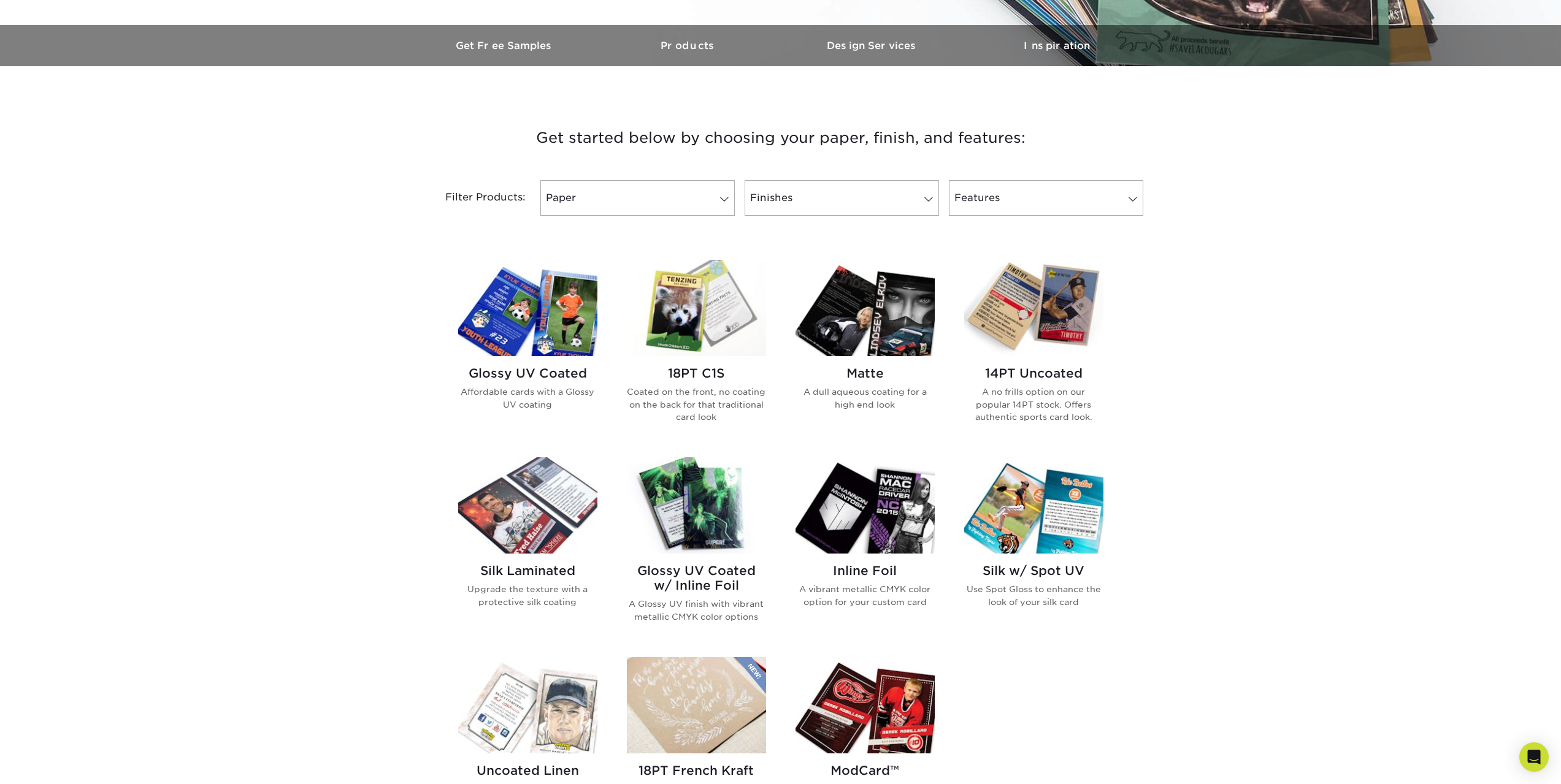
scroll to position [306, 0]
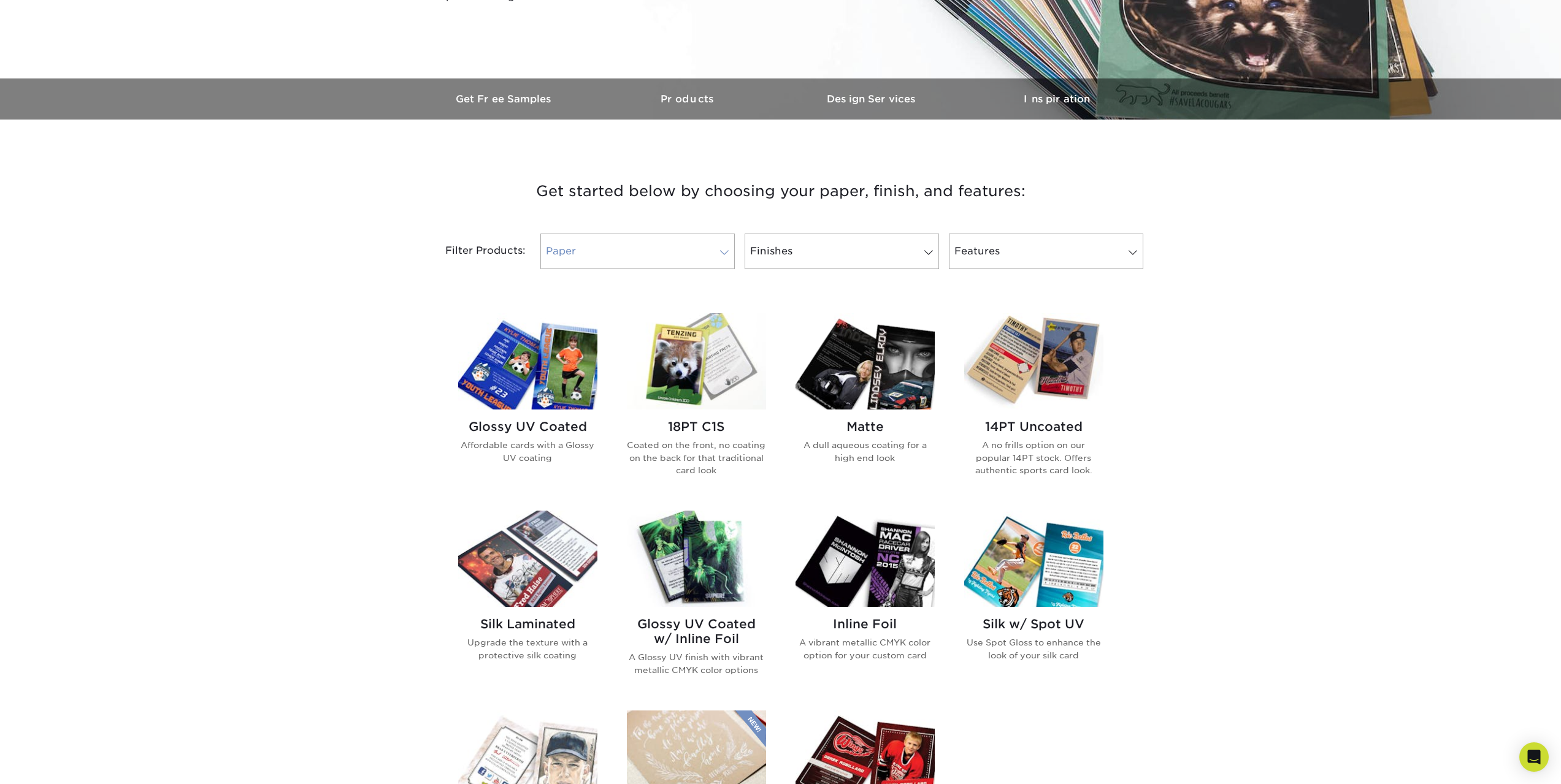
click at [665, 250] on link "Paper" at bounding box center [637, 251] width 195 height 36
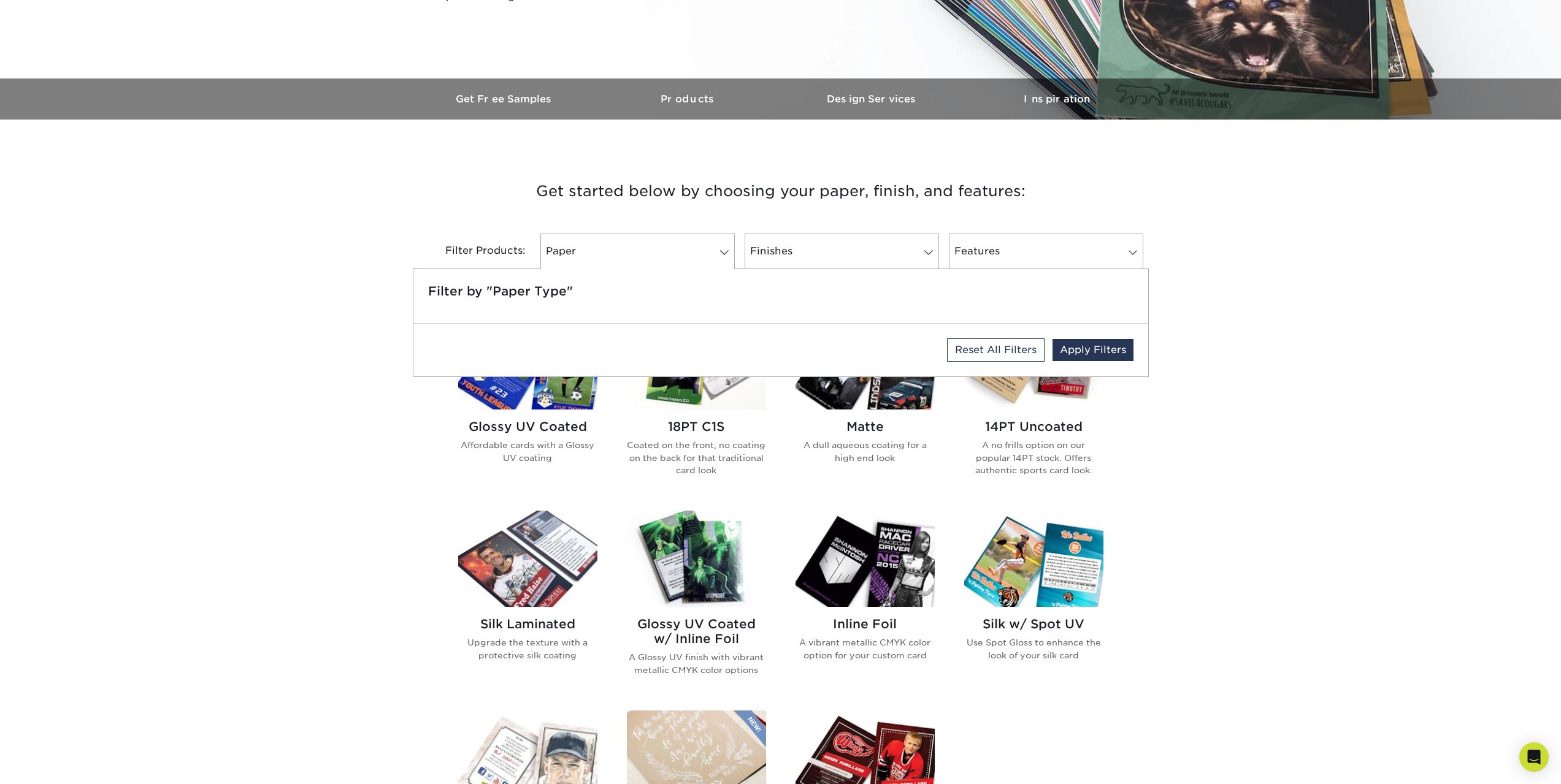
click at [297, 487] on div "Get started below by choosing your paper, finish, and features: Filtered Matche…" at bounding box center [780, 606] width 1561 height 915
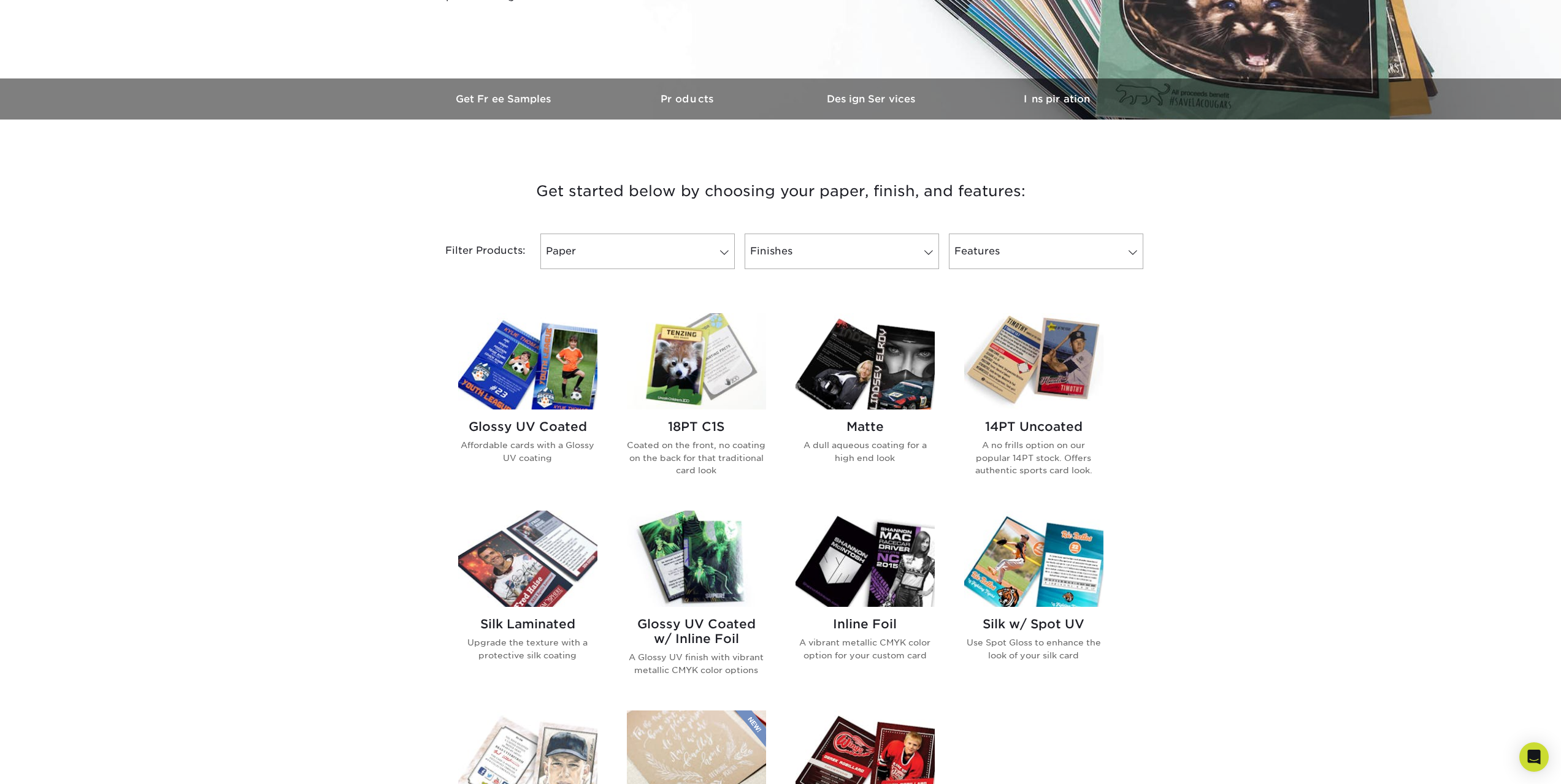
click at [1040, 427] on h2 "14PT Uncoated" at bounding box center [1034, 426] width 139 height 15
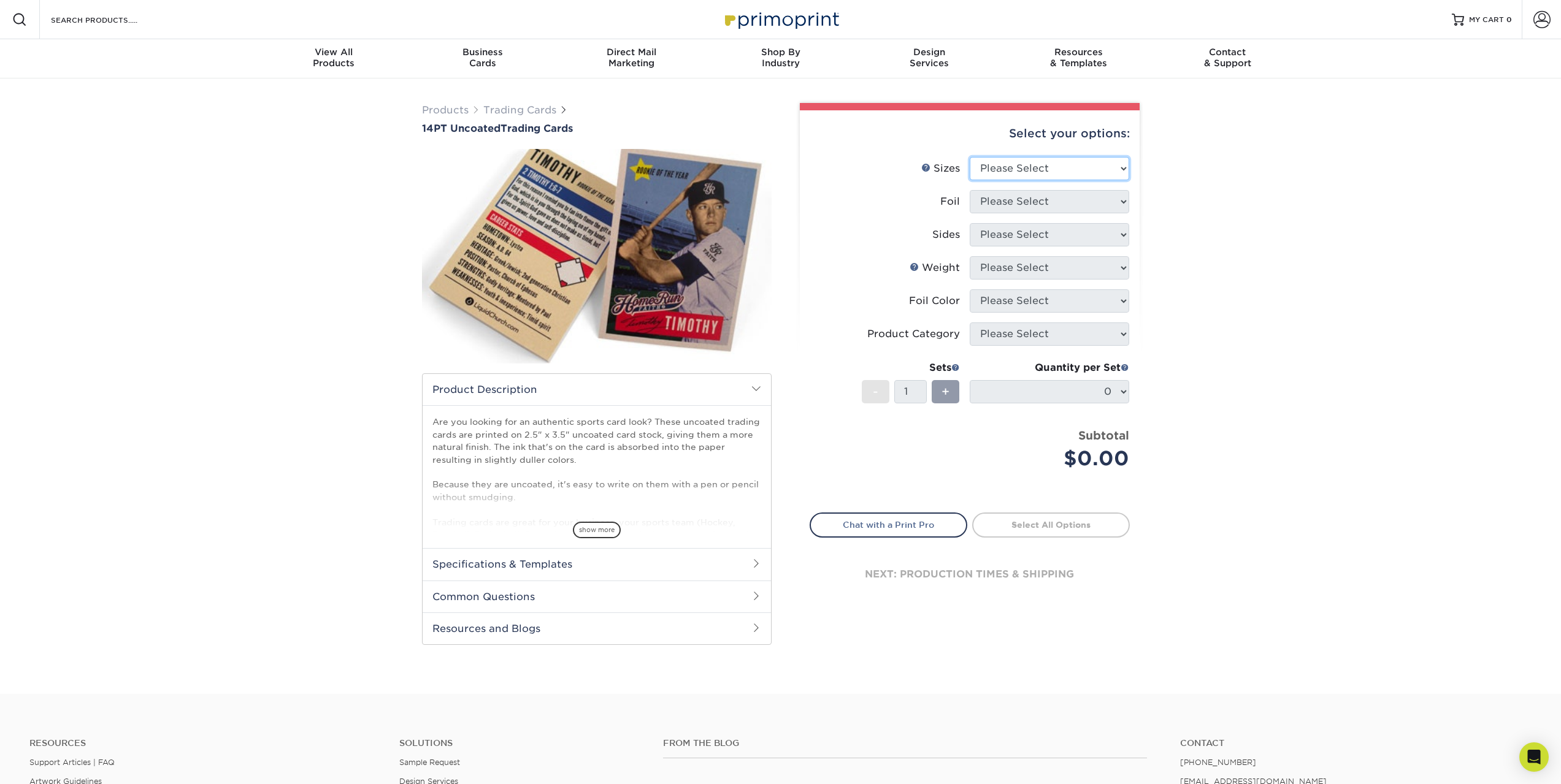
click at [1002, 174] on select "Please Select 2.5" x 3.5"" at bounding box center [1049, 169] width 159 height 23
select select "2.50x3.50"
click at [969, 157] on select "Please Select 2.5" x 3.5"" at bounding box center [1049, 169] width 159 height 23
click at [1012, 199] on select "Please Select Yes No" at bounding box center [1049, 202] width 159 height 23
click at [969, 190] on select "Please Select Yes No" at bounding box center [1049, 202] width 159 height 23
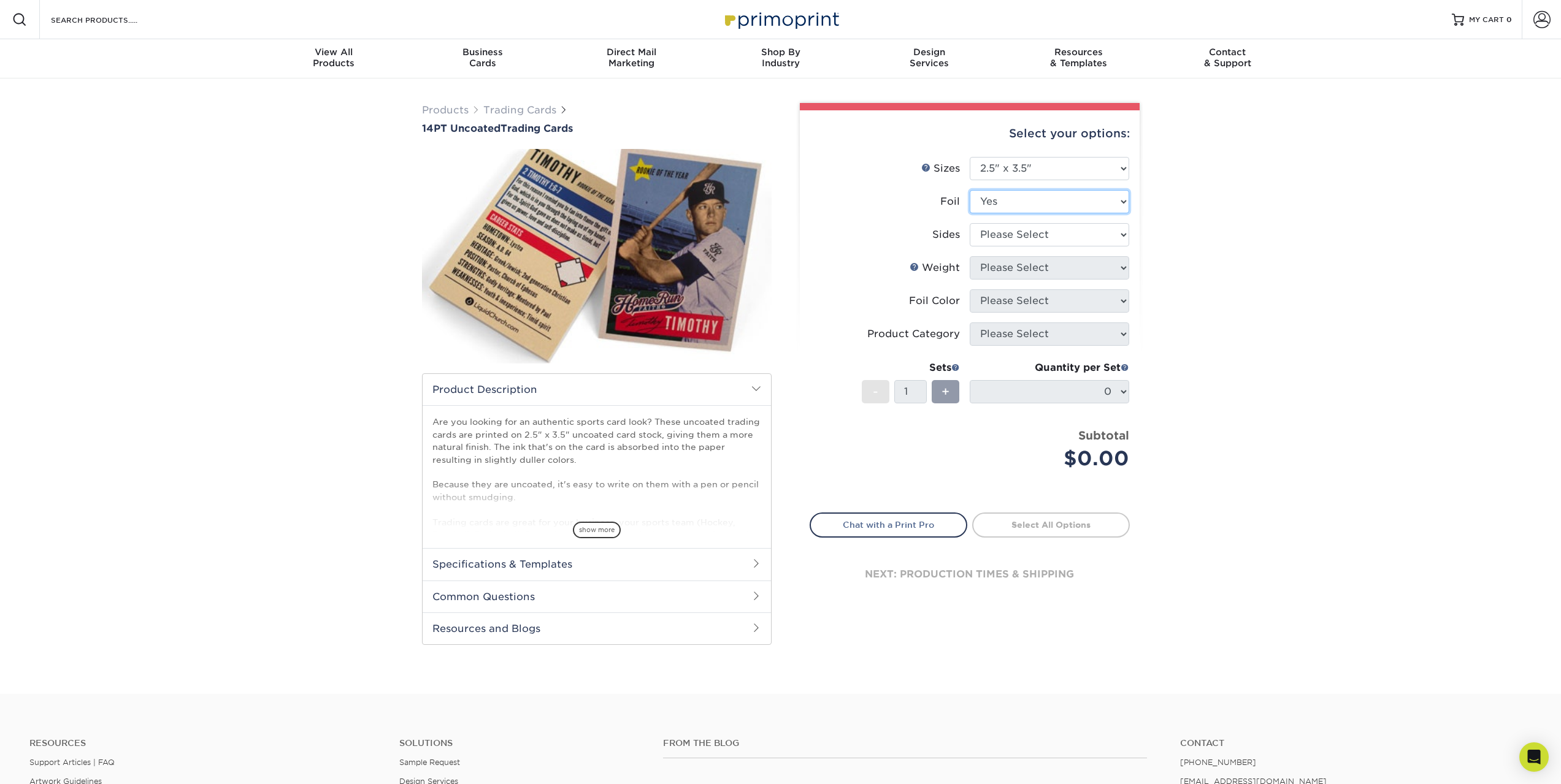
click at [1014, 196] on select "Please Select Yes No" at bounding box center [1049, 202] width 159 height 23
select select "0"
click at [969, 190] on select "Please Select Yes No" at bounding box center [1049, 202] width 159 height 23
click at [1010, 234] on select "Please Select Print Both Sides Print Front Only" at bounding box center [1049, 235] width 159 height 23
select select "13abbda7-1d64-4f25-8bb2-c179b224825d"
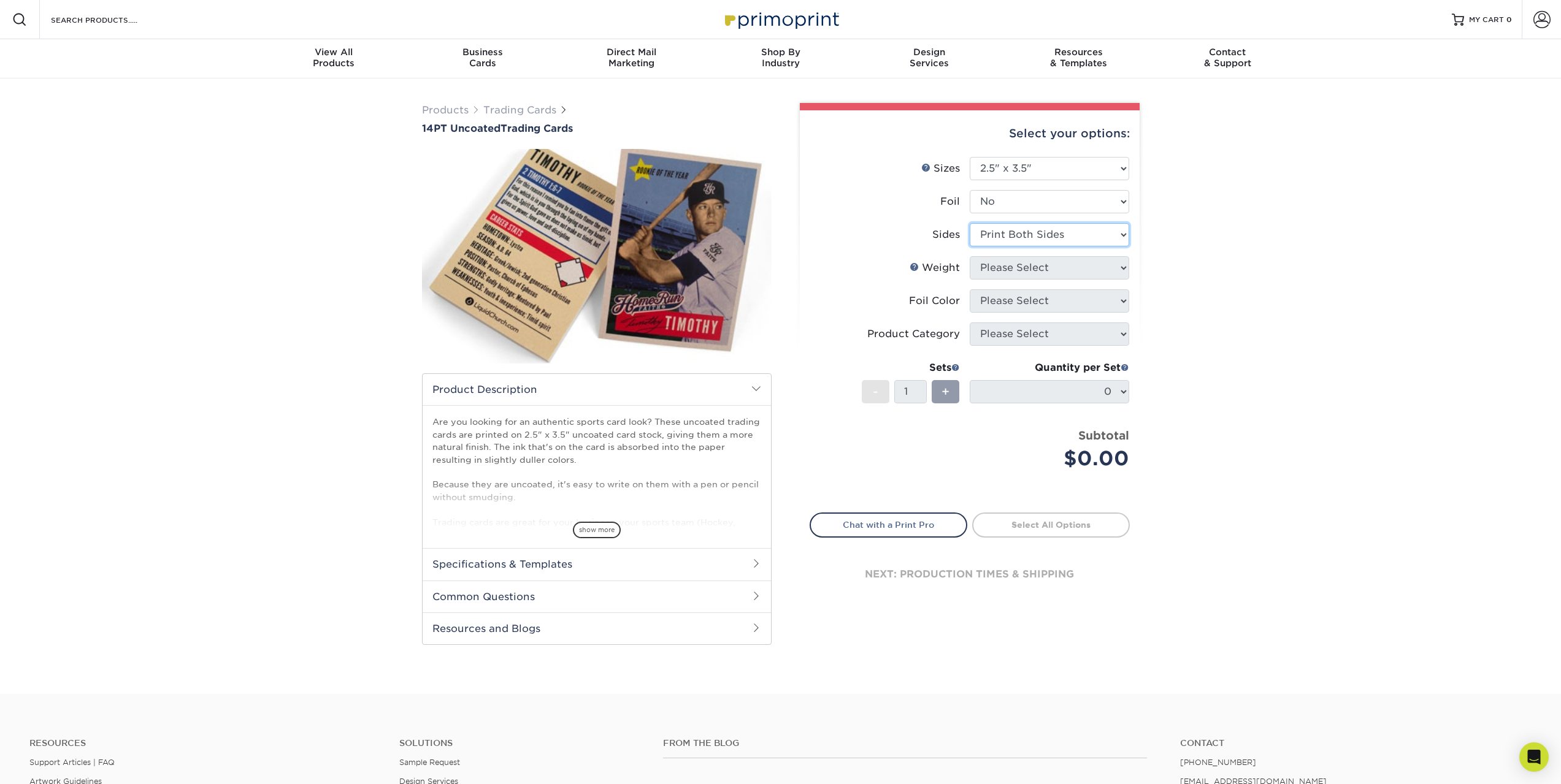
click at [969, 223] on select "Please Select Print Both Sides Print Front Only" at bounding box center [1049, 235] width 159 height 23
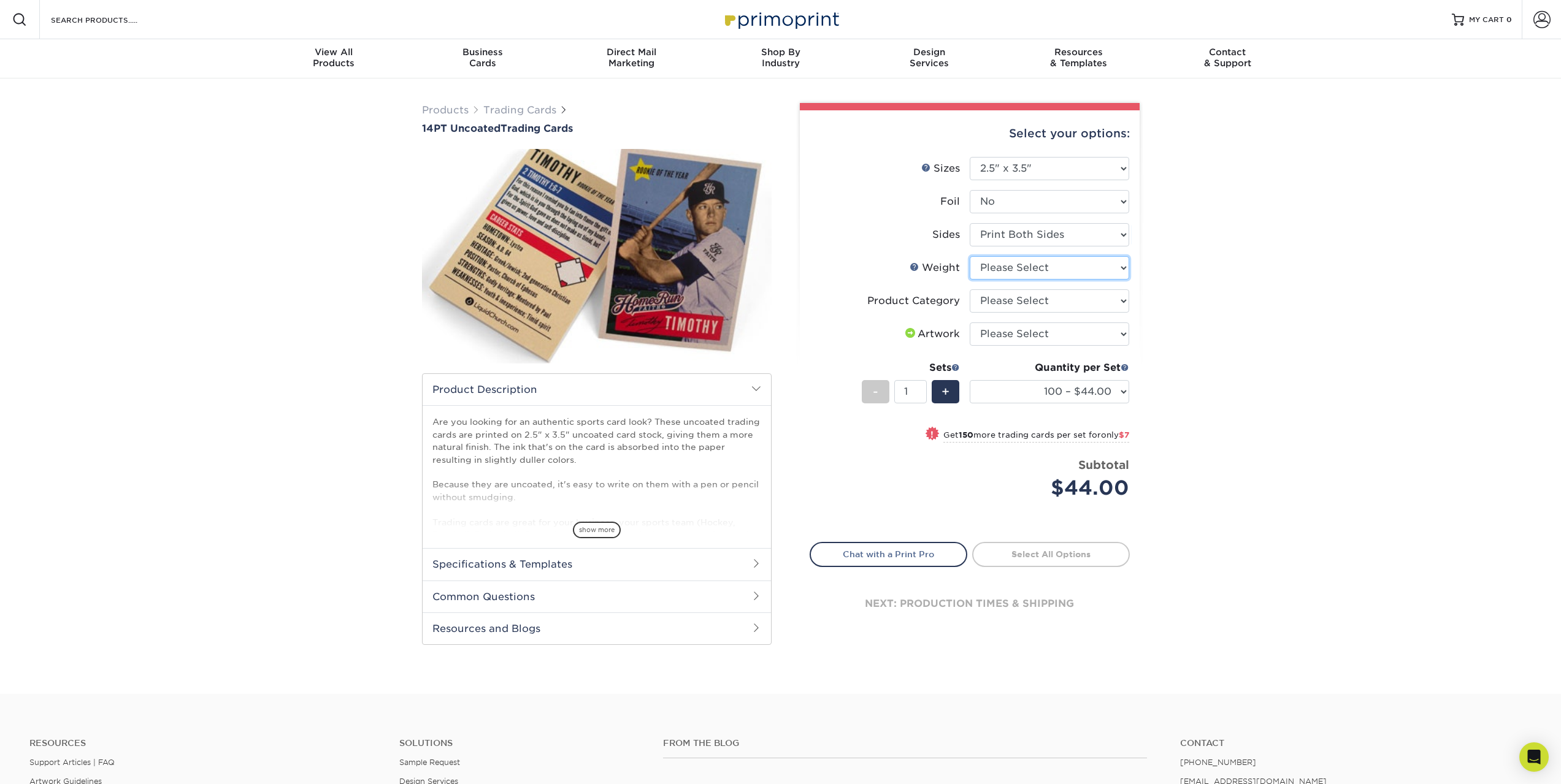
click at [1008, 267] on select "Please Select 14PT Uncoated" at bounding box center [1049, 268] width 159 height 23
select select "14PT Uncoated"
click at [969, 256] on select "Please Select 14PT Uncoated" at bounding box center [1049, 268] width 159 height 23
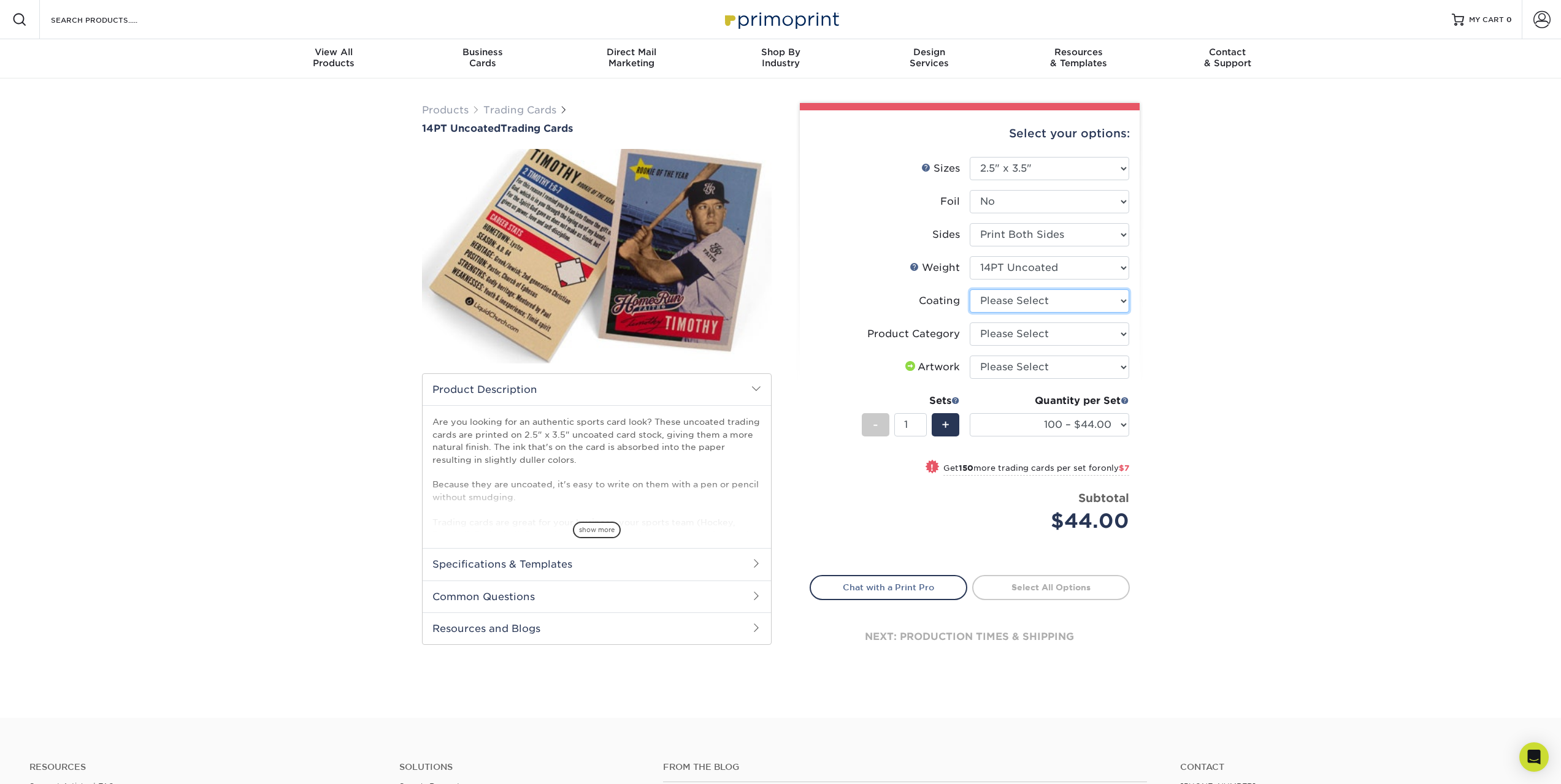
click at [1021, 302] on select at bounding box center [1049, 301] width 159 height 23
click at [1021, 330] on select "Please Select Trading Cards" at bounding box center [1049, 334] width 159 height 23
select select "c2f9bce9-36c2-409d-b101-c29d9d031e18"
click at [969, 323] on select "Please Select Trading Cards" at bounding box center [1049, 334] width 159 height 23
